Goal: Information Seeking & Learning: Check status

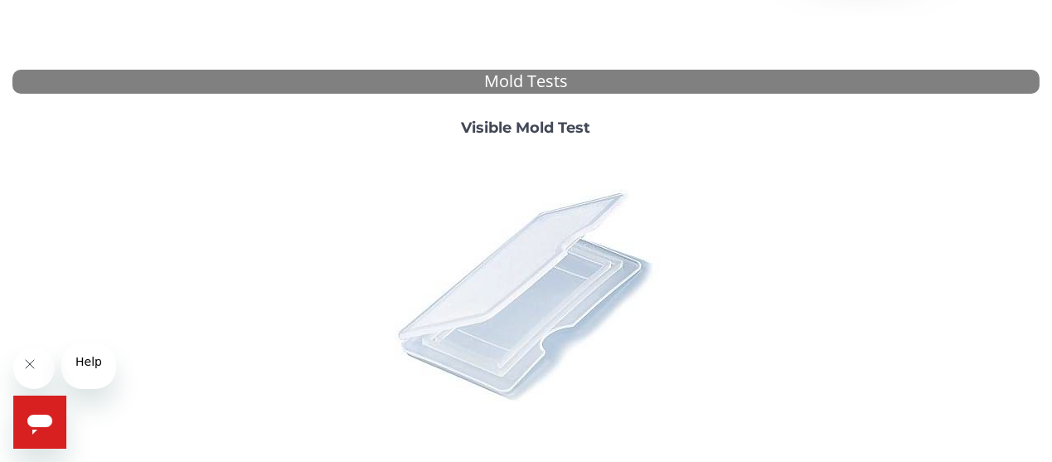
scroll to position [582, 0]
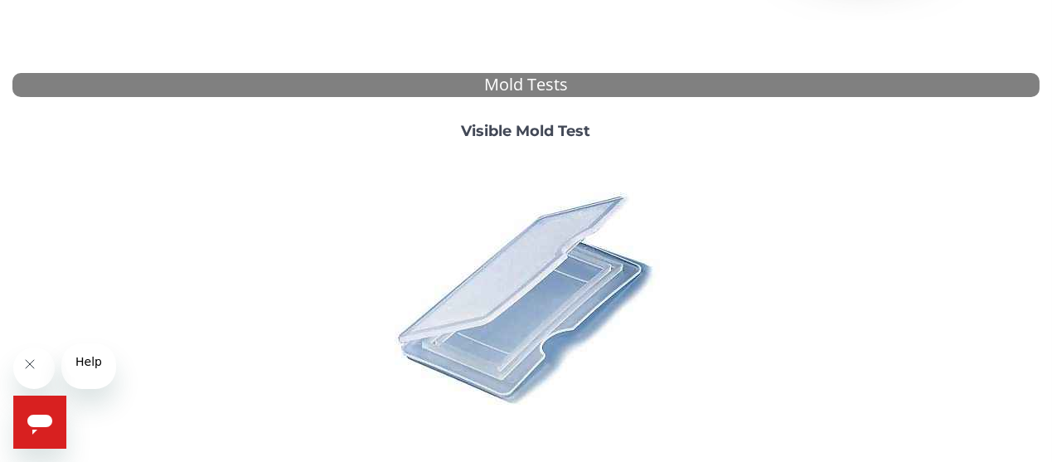
click at [536, 140] on strong "Visible Mold Test" at bounding box center [526, 131] width 129 height 18
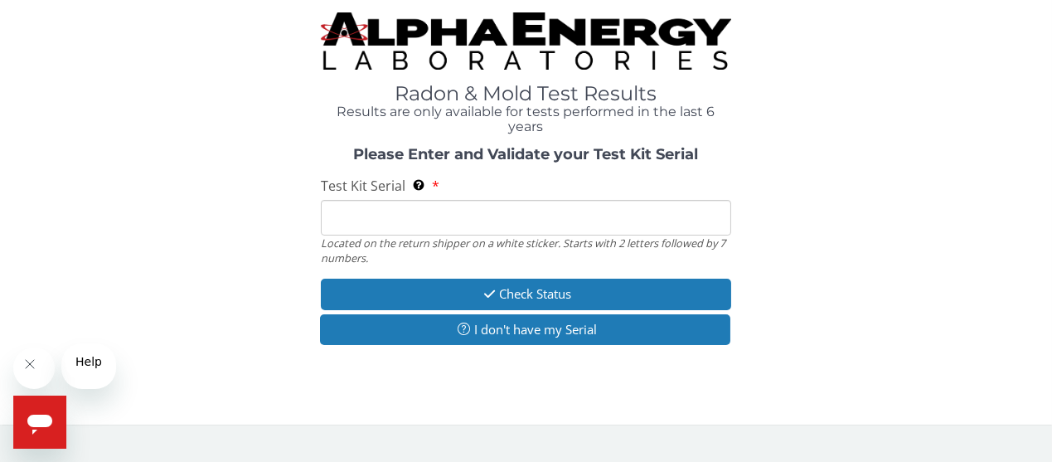
click at [471, 236] on input "Test Kit Serial Located on the return shipper on a white sticker. Starts with 2…" at bounding box center [526, 218] width 411 height 36
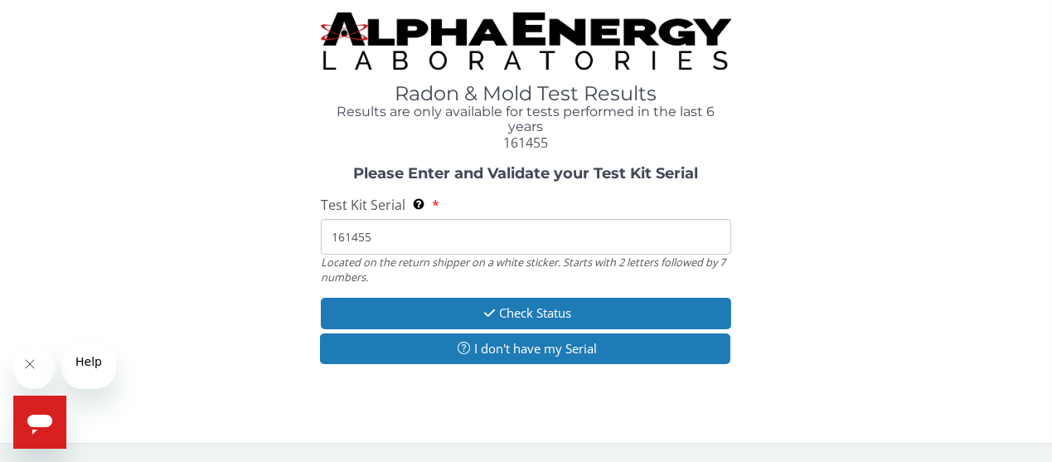
type input "161455"
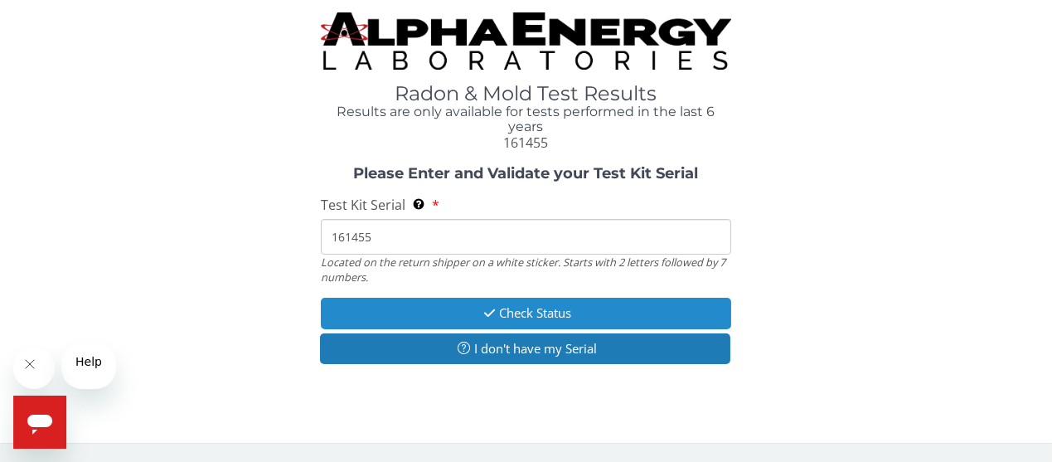
click at [551, 328] on button "Check Status" at bounding box center [526, 313] width 411 height 31
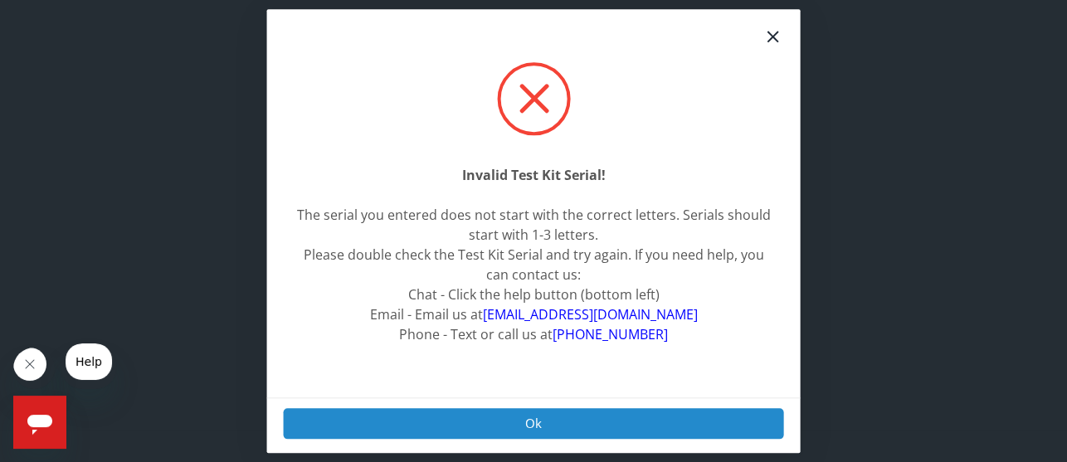
click at [529, 422] on button "Ok" at bounding box center [534, 423] width 500 height 31
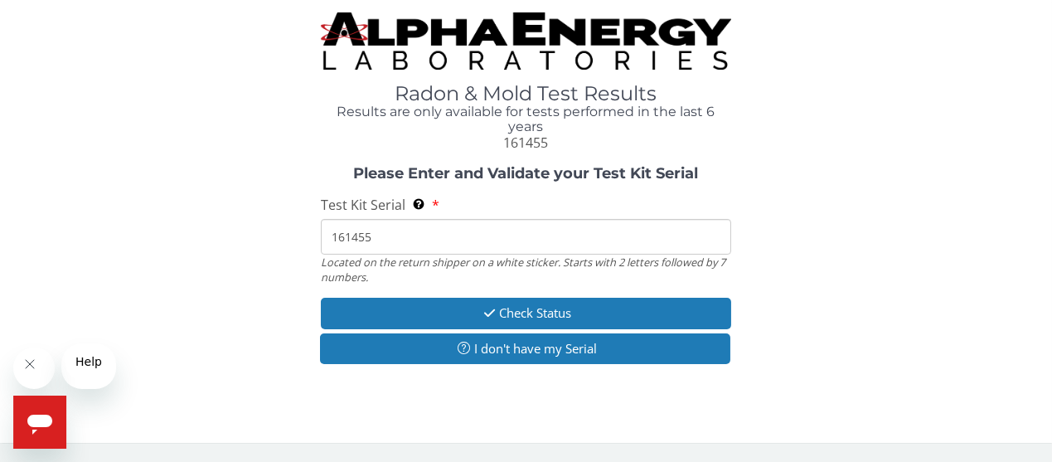
click at [359, 255] on input "161455" at bounding box center [526, 237] width 411 height 36
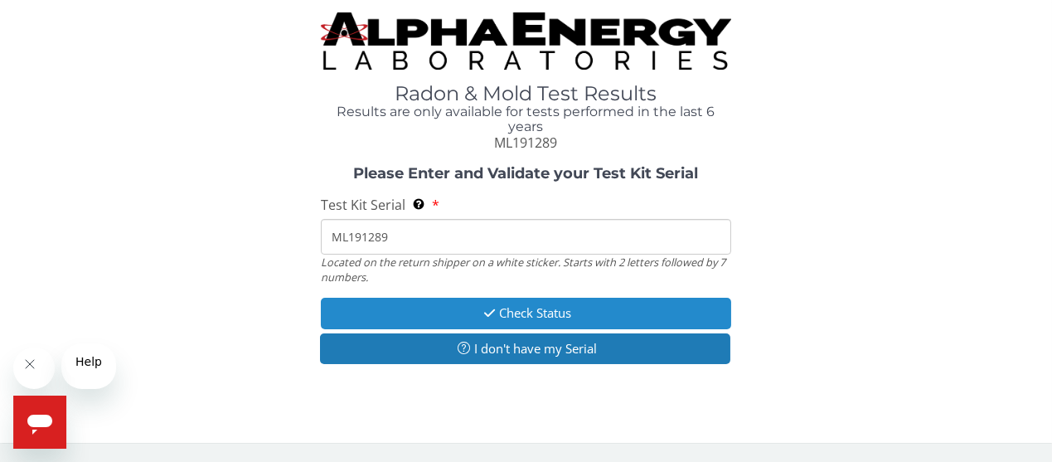
type input "ML191289"
click at [555, 328] on button "Check Status" at bounding box center [526, 313] width 411 height 31
